Goal: Task Accomplishment & Management: Manage account settings

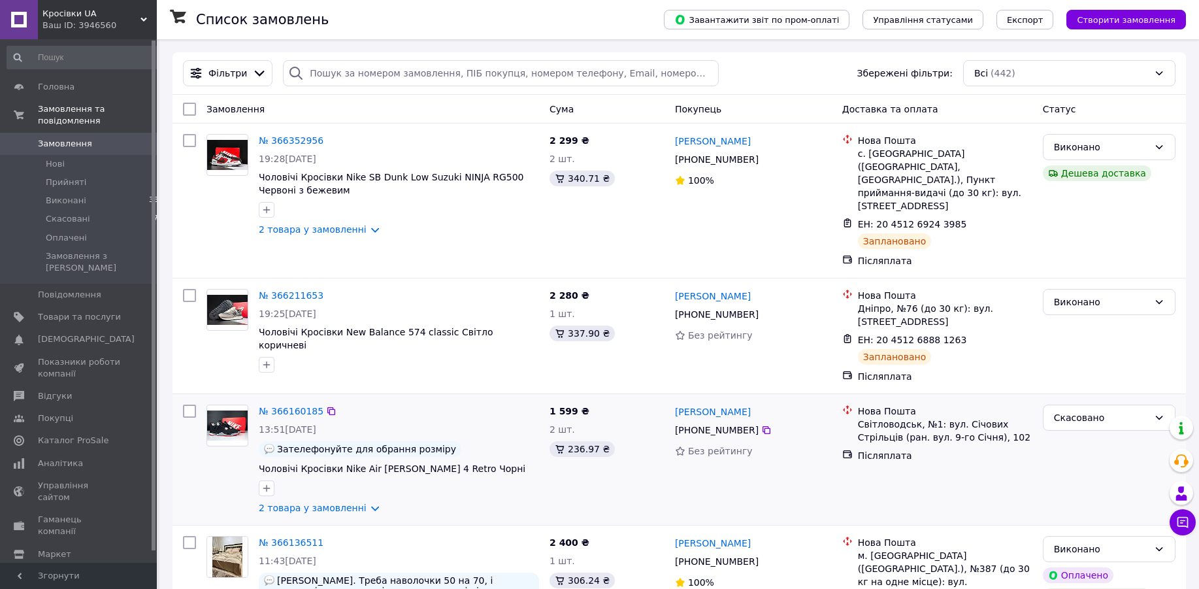
click at [972, 468] on div "Нова Пошта Світловодськ, №1: вул. Січових Стрільців (ран. вул. 9-го Січня), 102…" at bounding box center [937, 459] width 201 height 120
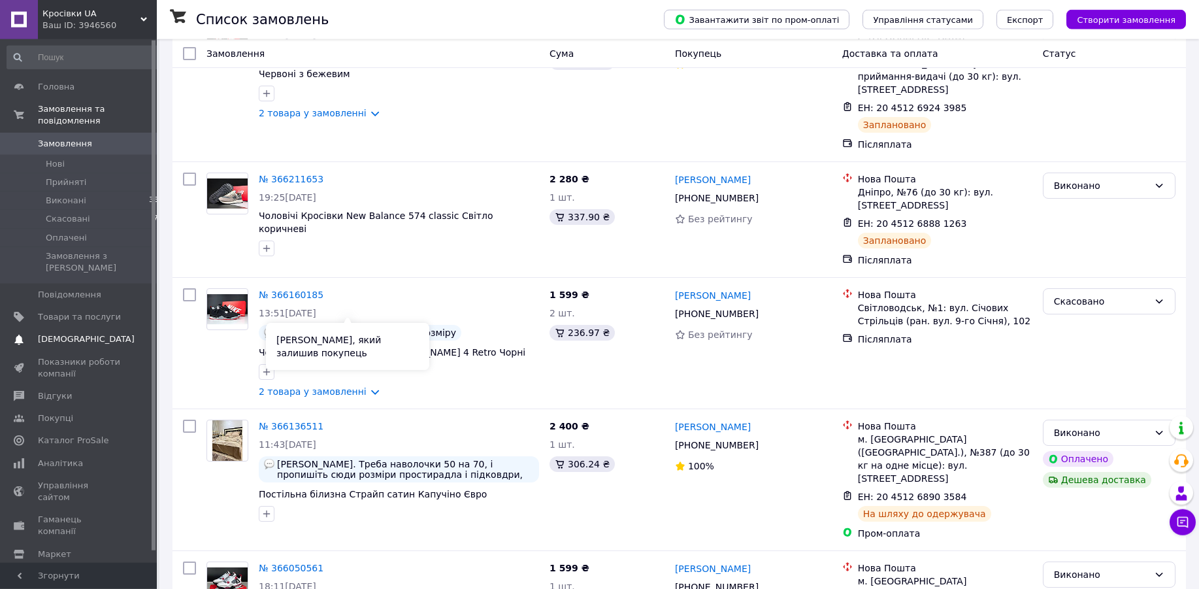
scroll to position [133, 0]
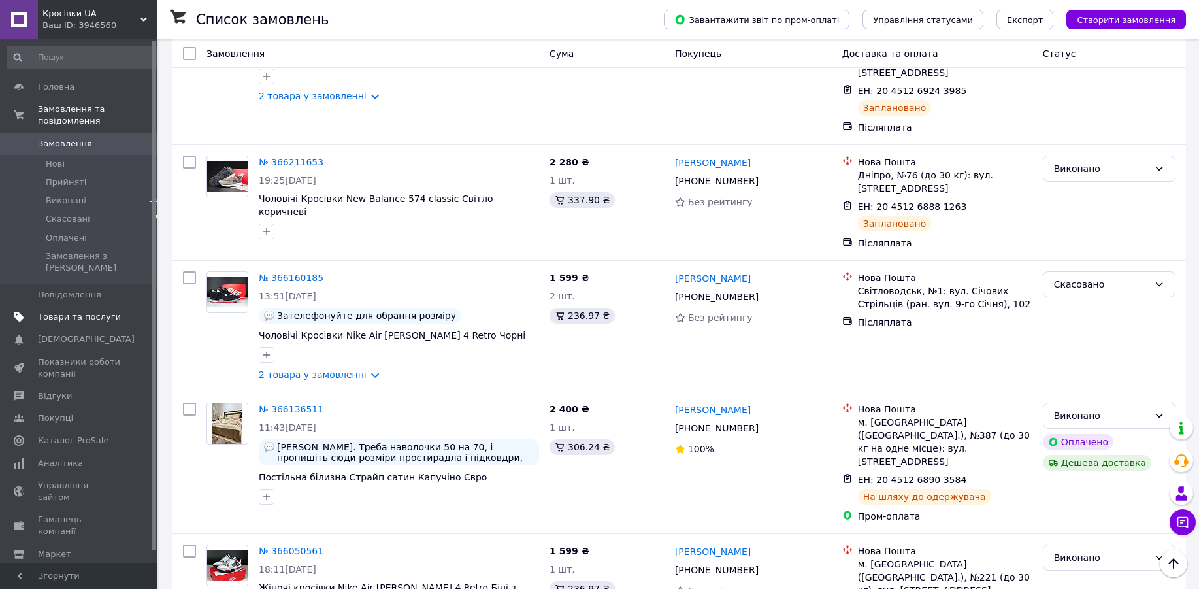
click at [51, 311] on span "Товари та послуги" at bounding box center [79, 317] width 83 height 12
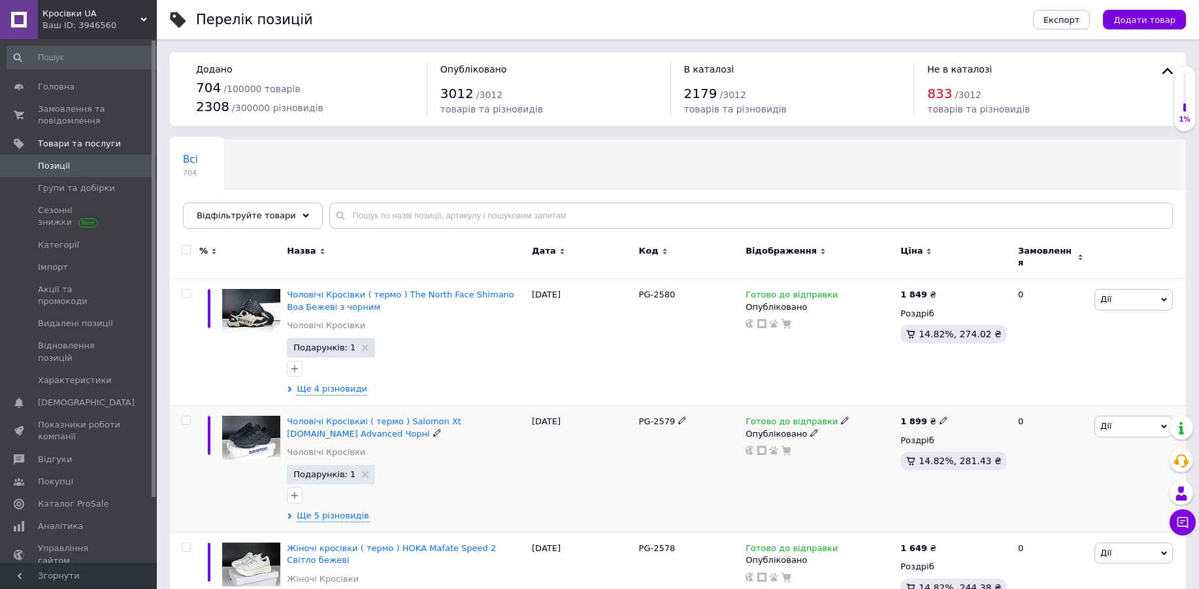
click at [1126, 432] on div "Дії Редагувати Підняти на початок групи Копіювати Знижка Подарунок Супутні Прих…" at bounding box center [1138, 469] width 95 height 127
click at [1126, 424] on span "Дії" at bounding box center [1133, 425] width 78 height 21
click at [1063, 486] on li "Копіювати" at bounding box center [1085, 488] width 173 height 18
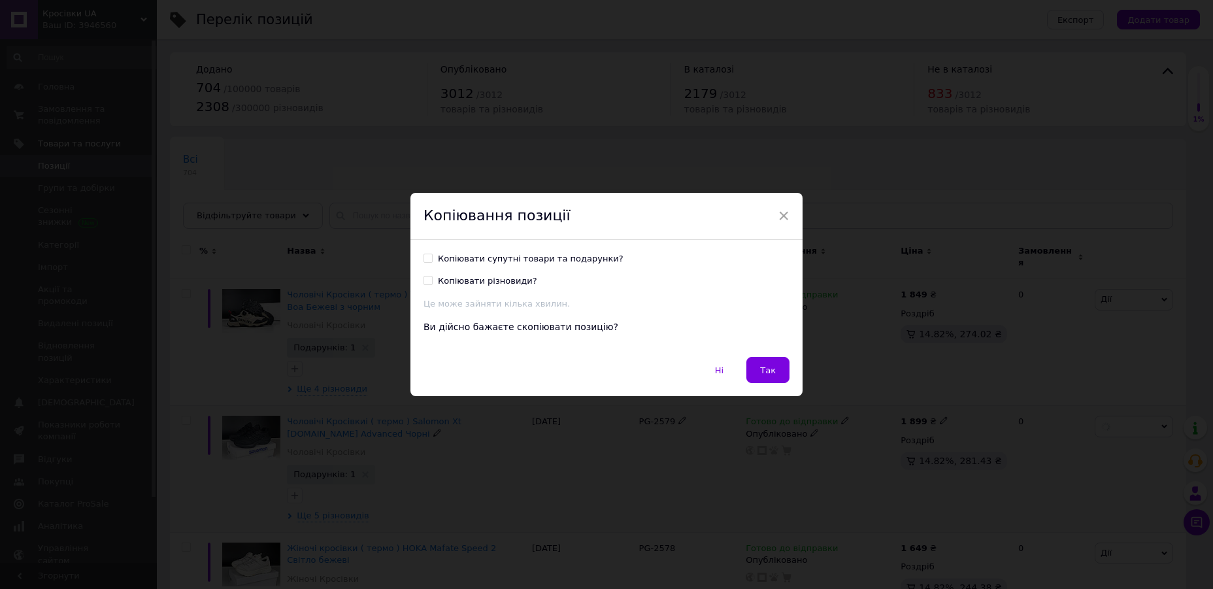
click at [423, 261] on input "Копіювати супутні товари та подарунки?" at bounding box center [427, 257] width 8 height 8
checkbox input "true"
click at [766, 377] on button "Так" at bounding box center [767, 370] width 43 height 26
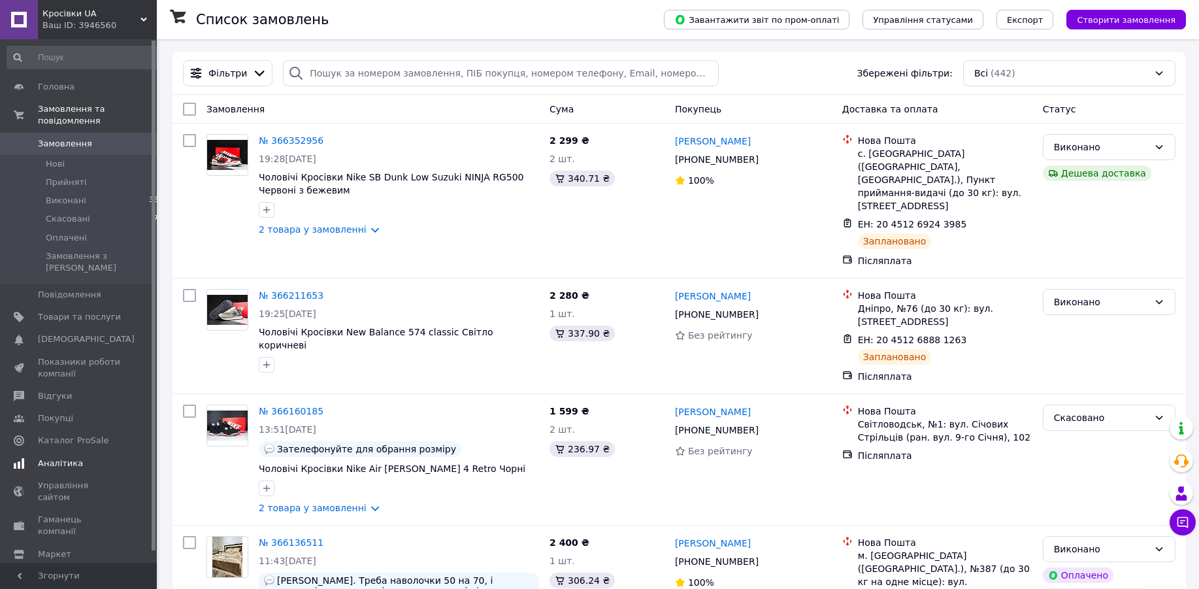
click at [79, 457] on span "Аналітика" at bounding box center [79, 463] width 83 height 12
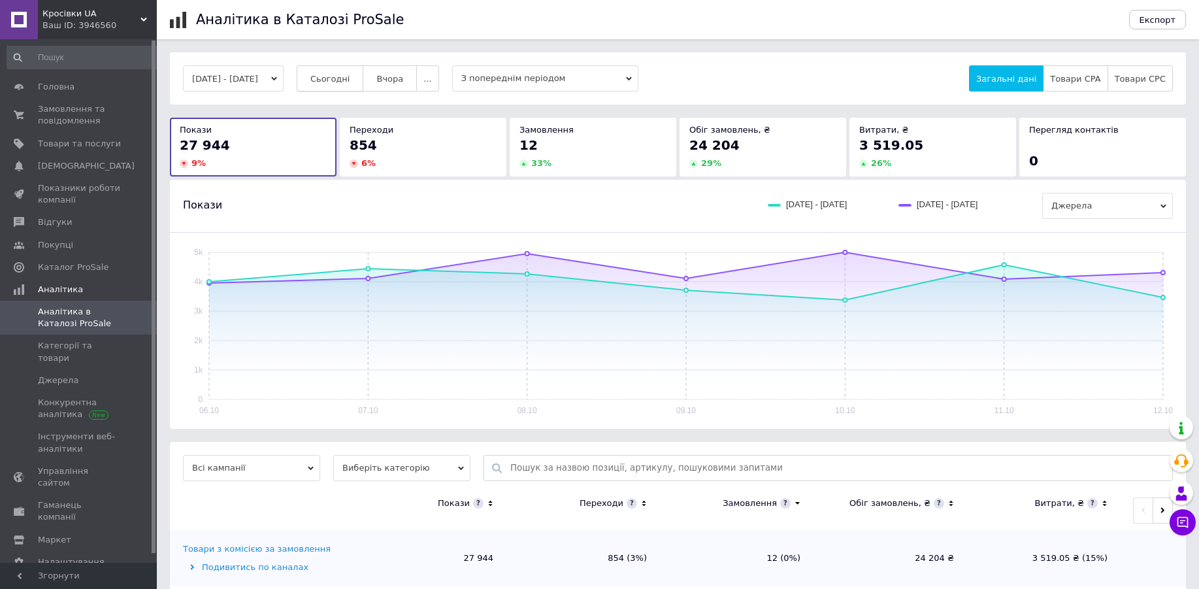
click at [350, 78] on span "Сьогодні" at bounding box center [330, 79] width 40 height 10
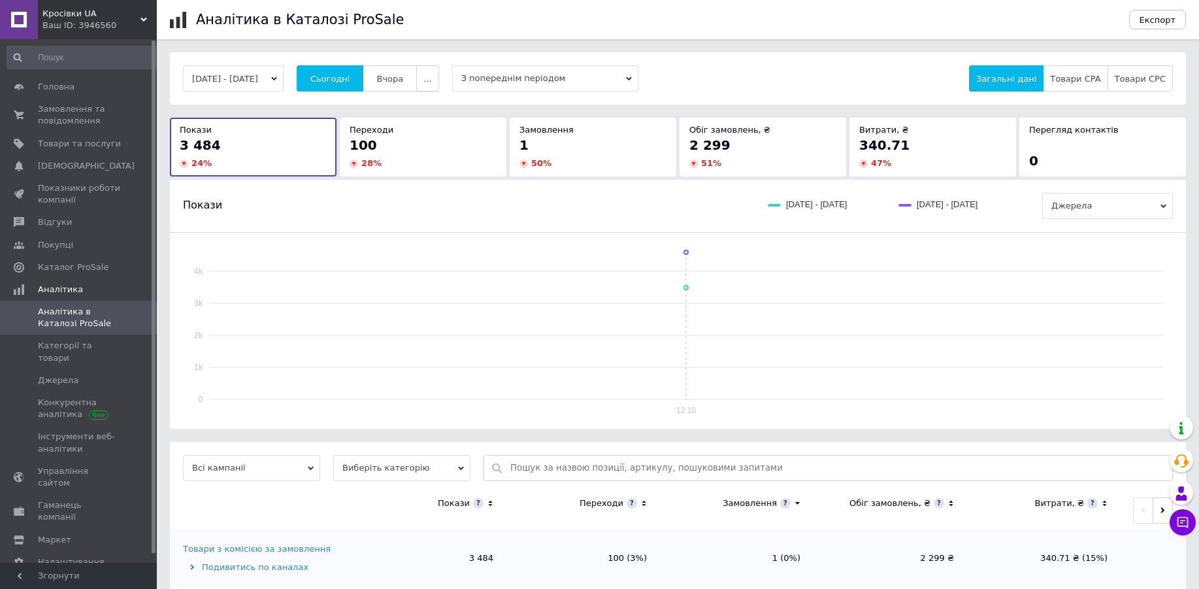
click at [432, 72] on button "..." at bounding box center [427, 78] width 22 height 26
click at [350, 79] on span "Сьогодні" at bounding box center [330, 79] width 40 height 10
click at [78, 123] on span "Замовлення та повідомлення" at bounding box center [79, 115] width 83 height 24
